Goal: Find contact information: Find contact information

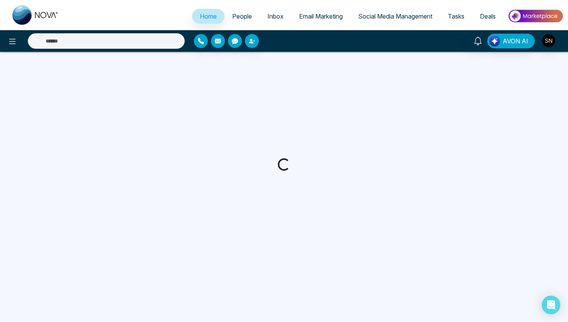
select select "*"
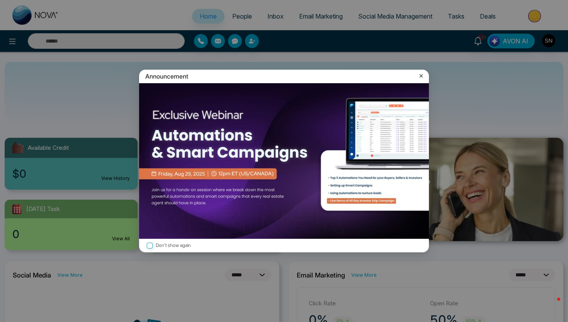
click at [422, 74] on icon at bounding box center [421, 76] width 8 height 8
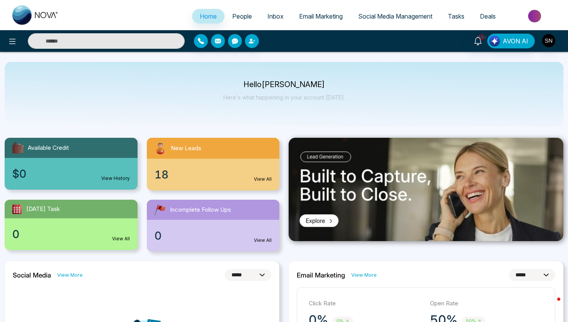
click at [238, 17] on span "People" at bounding box center [242, 16] width 20 height 8
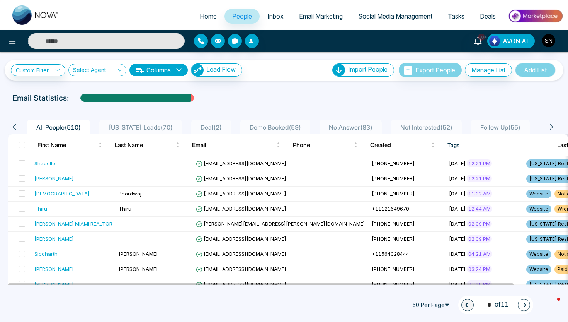
click at [127, 42] on input "text" at bounding box center [106, 40] width 157 height 15
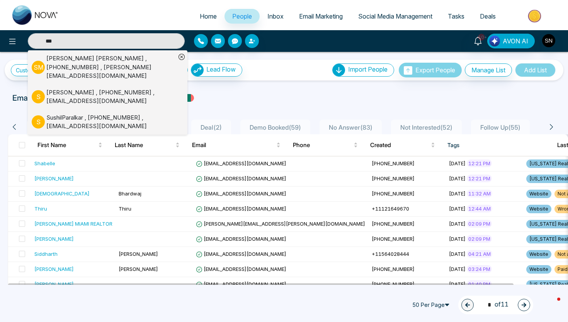
type input "***"
click at [50, 64] on div "[PERSON_NAME] , [PHONE_NUMBER] , [PERSON_NAME][EMAIL_ADDRESS][DOMAIN_NAME]" at bounding box center [110, 67] width 129 height 26
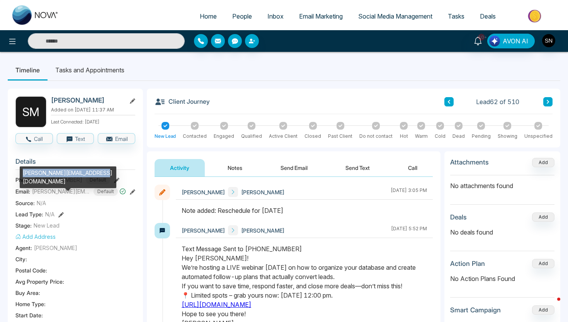
drag, startPoint x: 22, startPoint y: 171, endPoint x: 99, endPoint y: 170, distance: 76.5
click at [99, 170] on div "[PERSON_NAME][EMAIL_ADDRESS][DOMAIN_NAME]" at bounding box center [68, 177] width 97 height 22
copy div "susan@apexcapitalrealty.com"
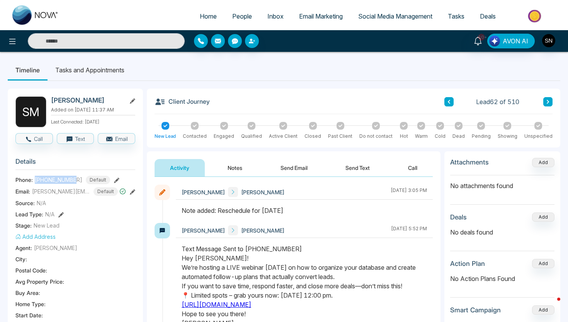
drag, startPoint x: 34, startPoint y: 179, endPoint x: 77, endPoint y: 180, distance: 43.3
click at [77, 180] on div "Phone: +13054313955 Default" at bounding box center [75, 179] width 120 height 9
copy span "+13054313955"
drag, startPoint x: 125, startPoint y: 168, endPoint x: 122, endPoint y: 43, distance: 124.5
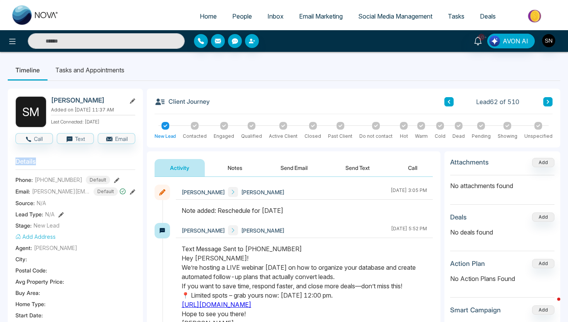
click at [199, 79] on ul "Timeline Tasks and Appointments" at bounding box center [284, 70] width 553 height 21
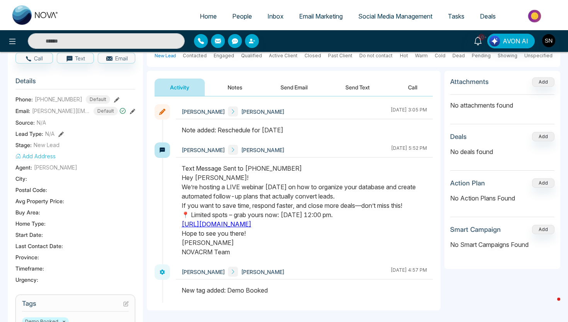
scroll to position [81, 0]
click at [234, 17] on span "People" at bounding box center [242, 16] width 20 height 8
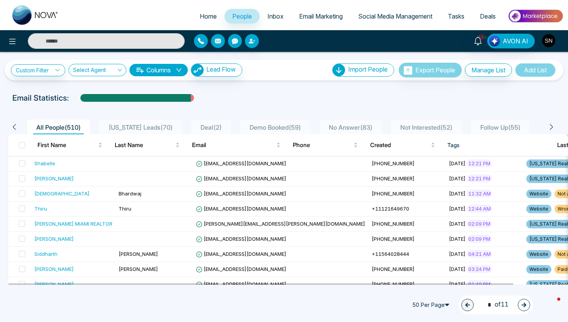
click at [548, 41] on img "button" at bounding box center [548, 40] width 13 height 13
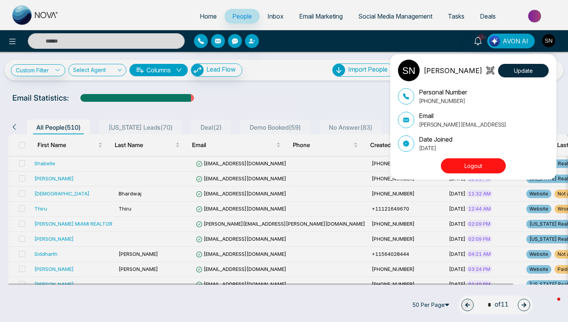
click at [484, 161] on button "Logout" at bounding box center [473, 165] width 65 height 15
